Goal: Transaction & Acquisition: Book appointment/travel/reservation

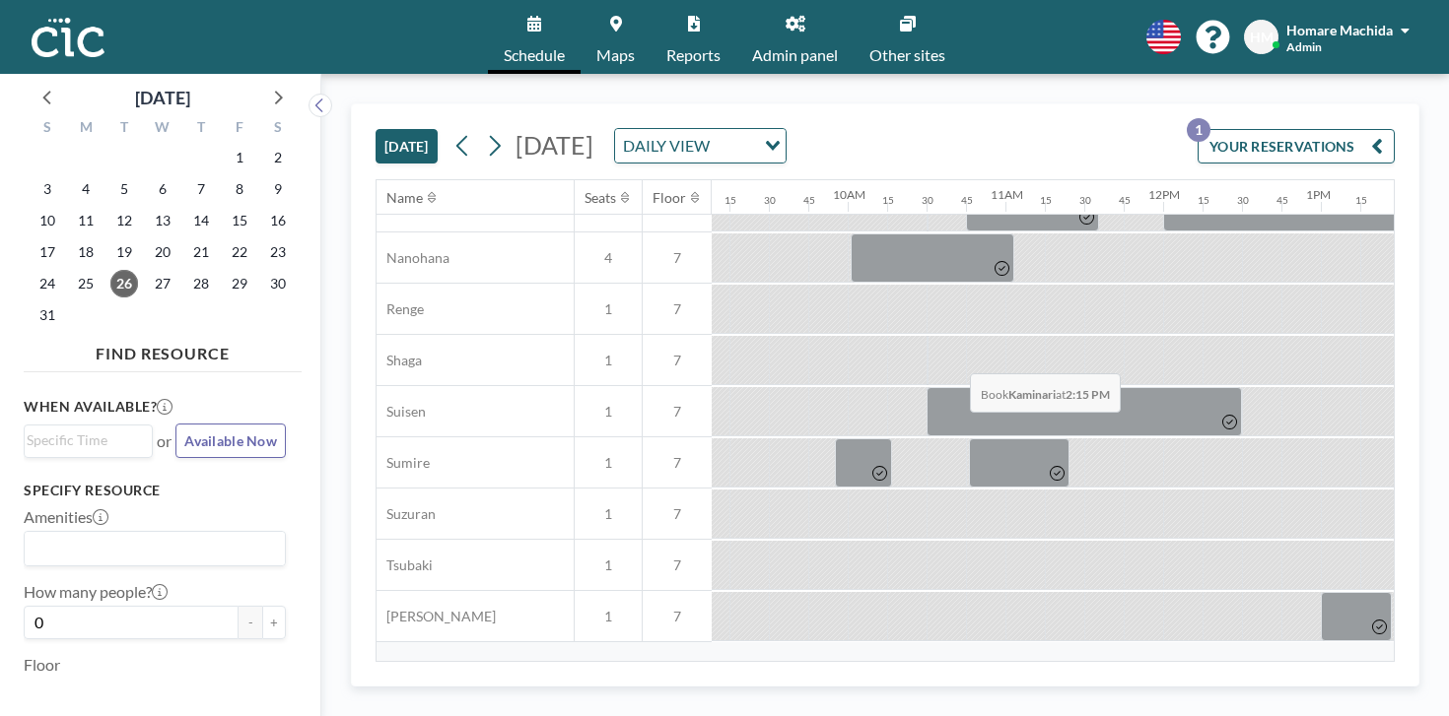
scroll to position [1015, 1441]
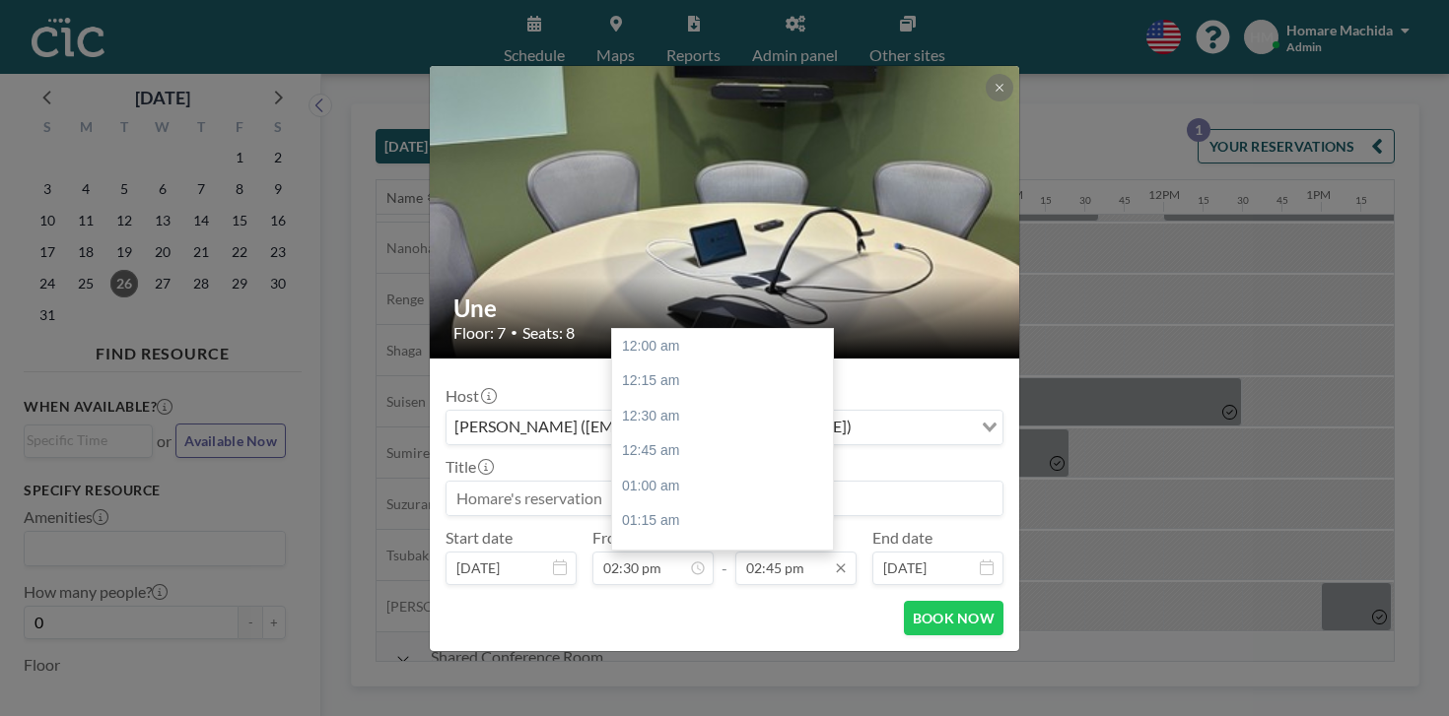
scroll to position [1856, 0]
click at [733, 577] on div "03:00 pm" at bounding box center [722, 594] width 221 height 35
type input "03:00 pm"
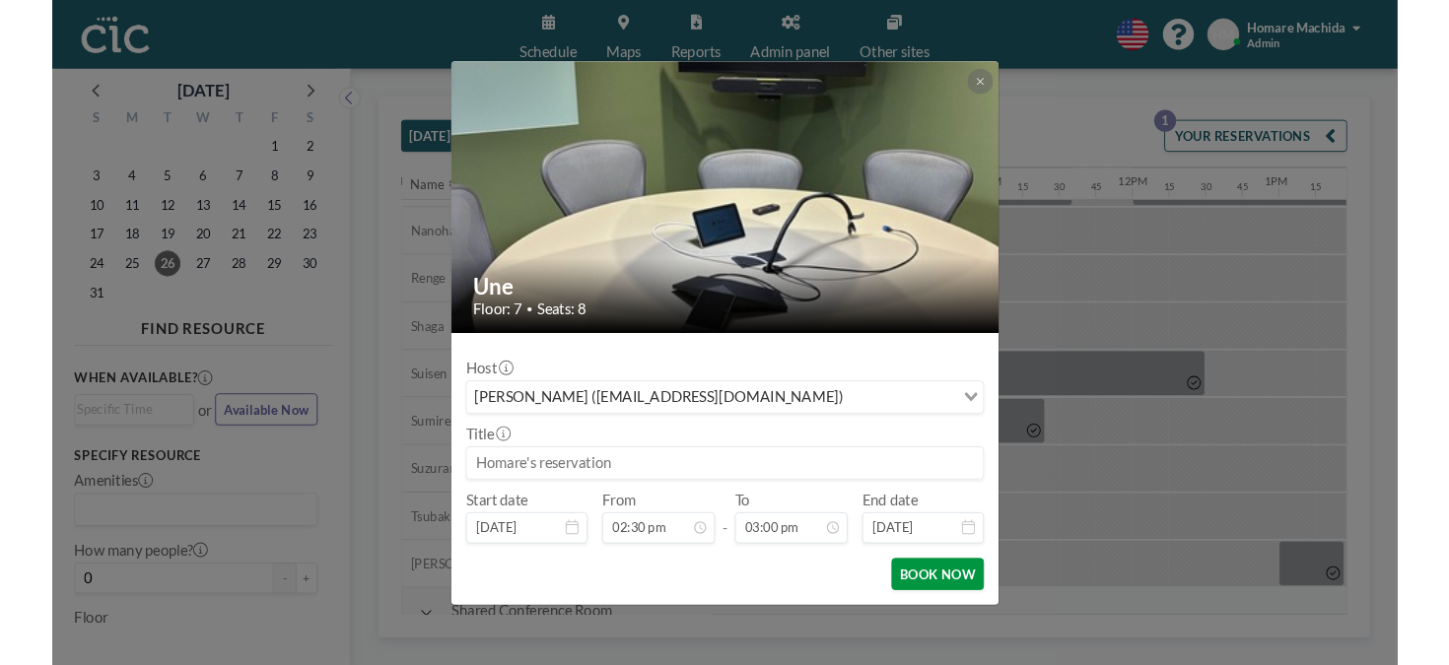
scroll to position [1887, 0]
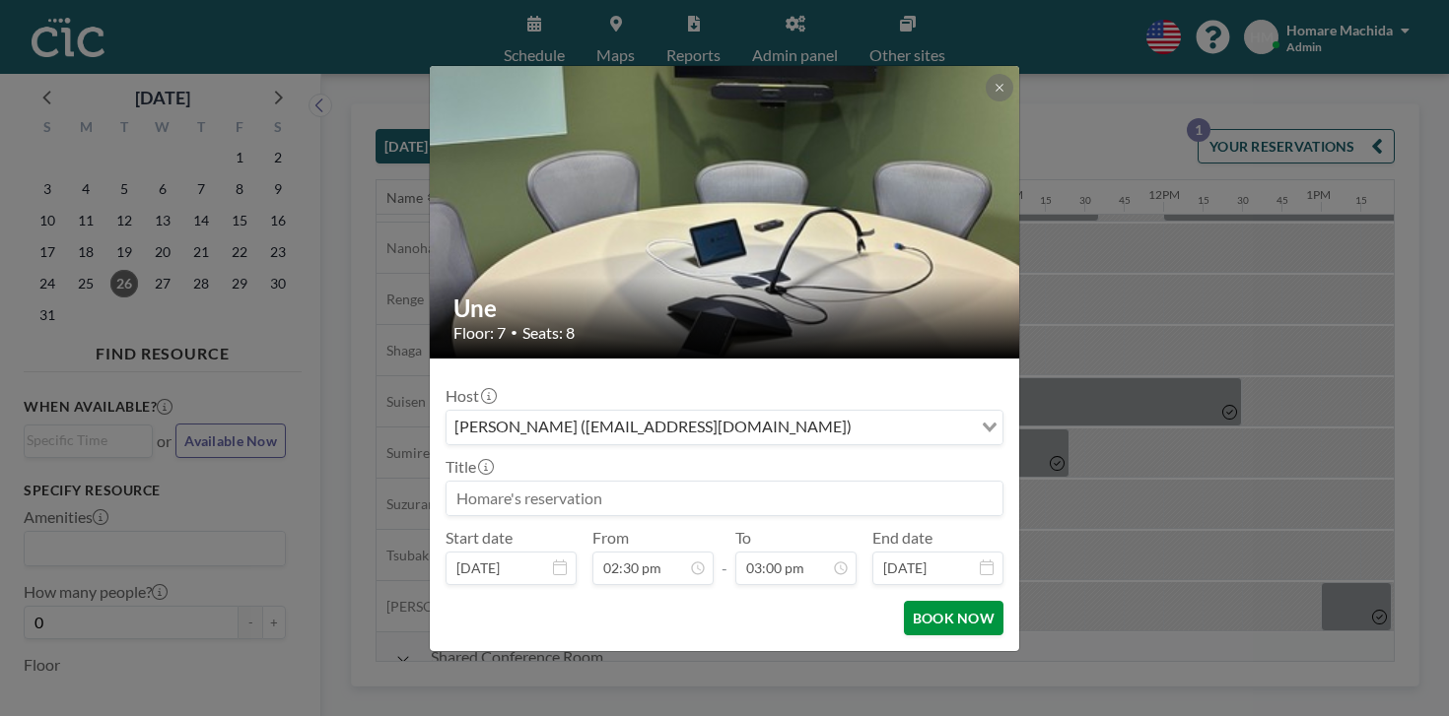
click at [904, 601] on button "BOOK NOW" at bounding box center [954, 618] width 100 height 34
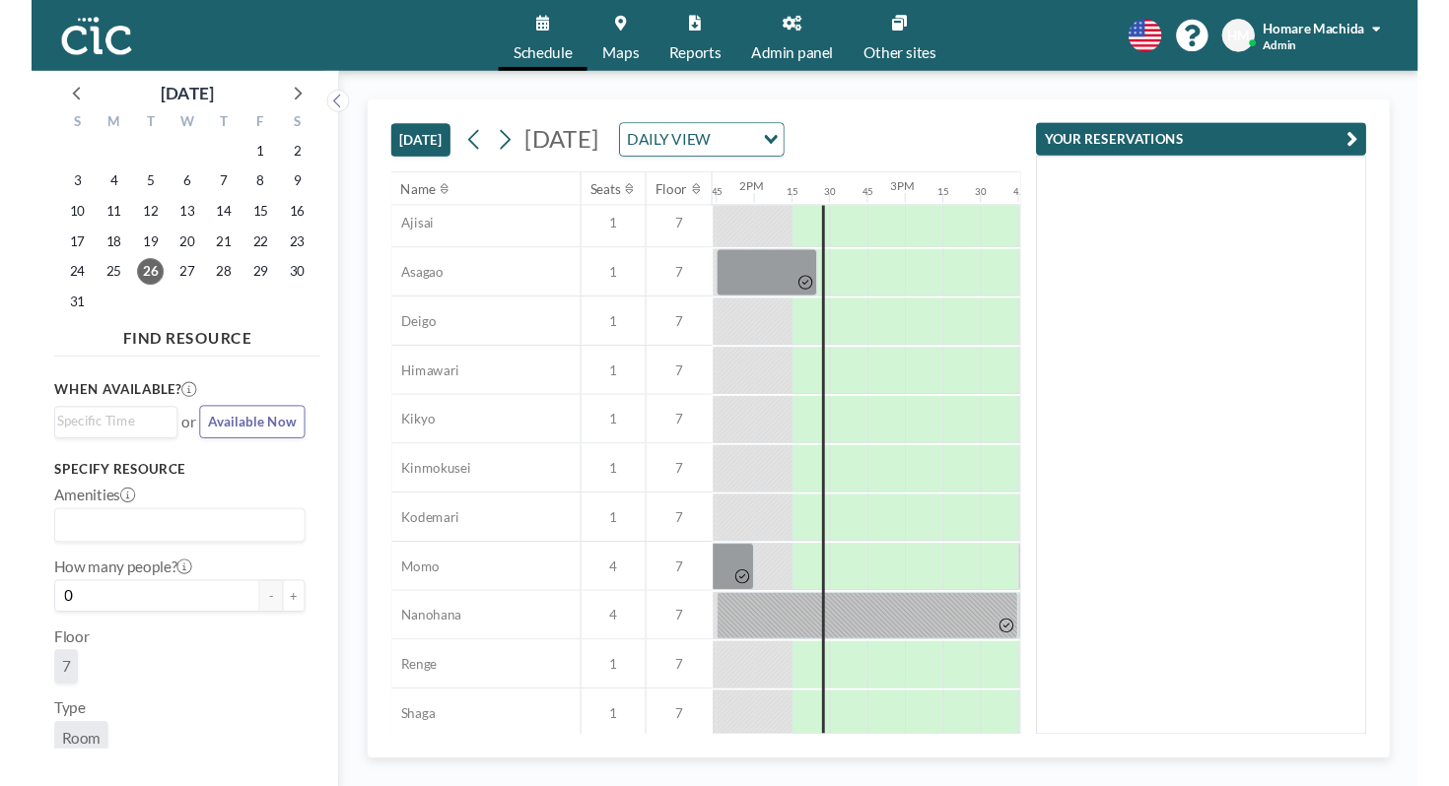
scroll to position [620, 2101]
